Goal: Information Seeking & Learning: Check status

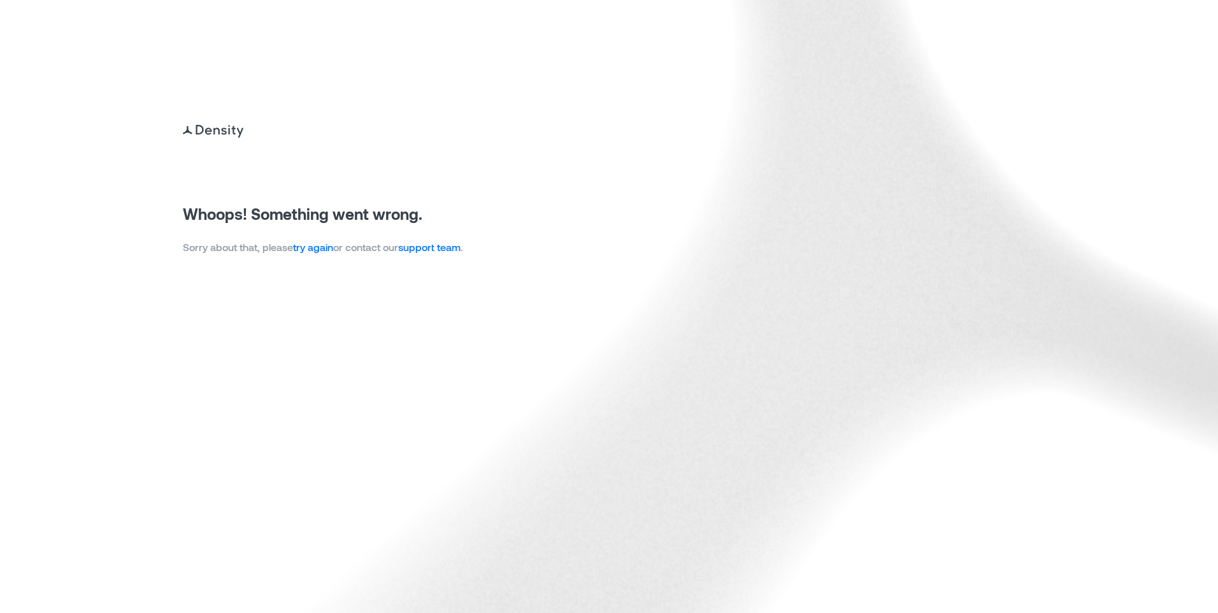
click at [305, 247] on link "try again" at bounding box center [313, 247] width 40 height 12
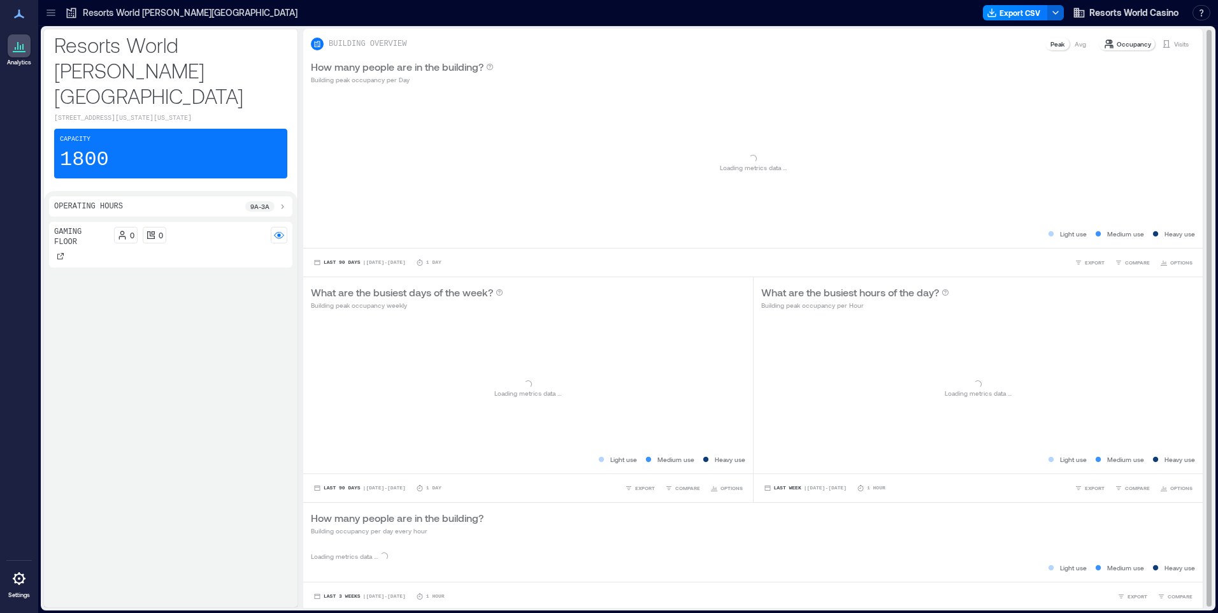
click at [1174, 41] on p "Visits" at bounding box center [1181, 44] width 15 height 10
